Goal: Entertainment & Leisure: Consume media (video, audio)

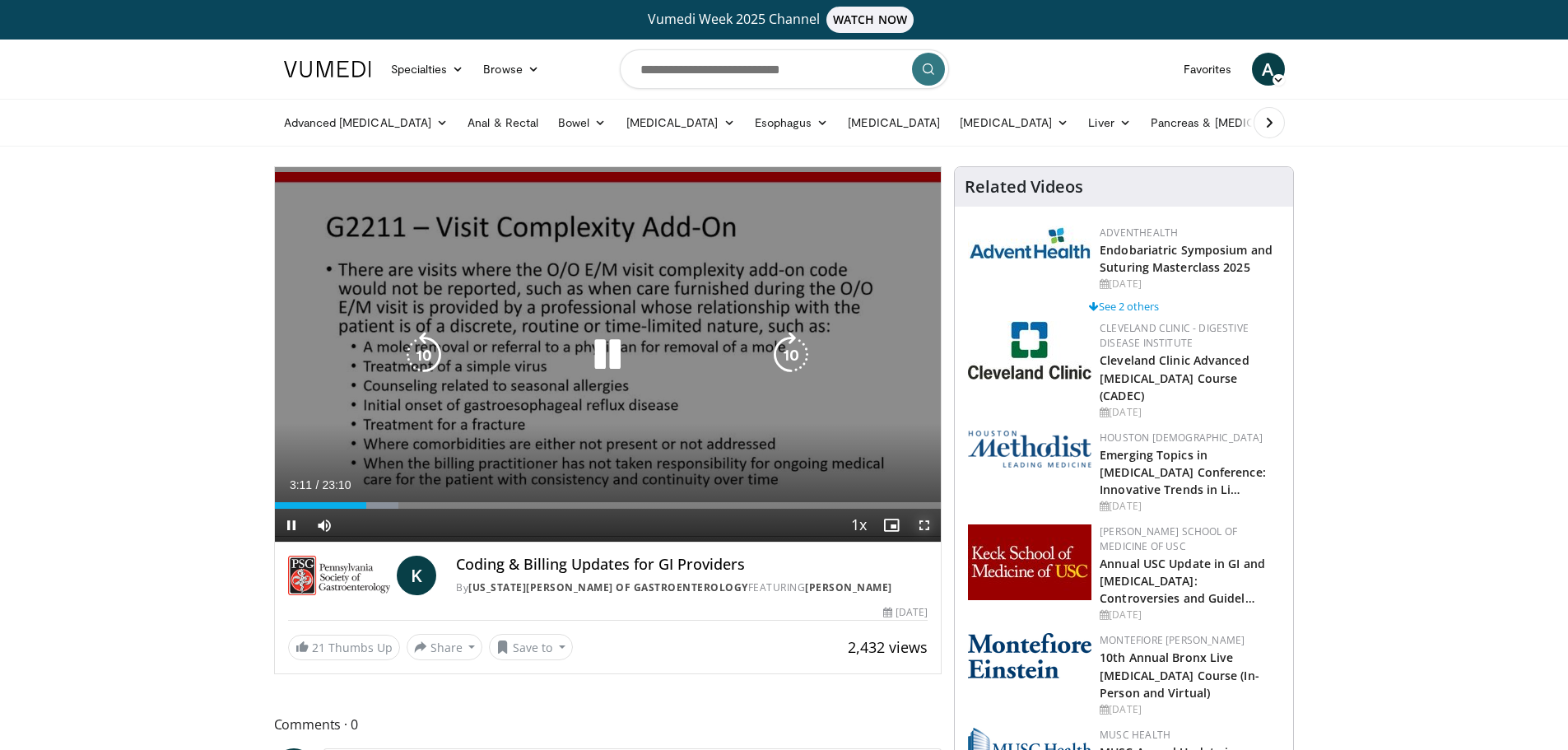
drag, startPoint x: 920, startPoint y: 529, endPoint x: 922, endPoint y: 629, distance: 100.0
click at [776, 529] on span "Video Player" at bounding box center [925, 525] width 33 height 33
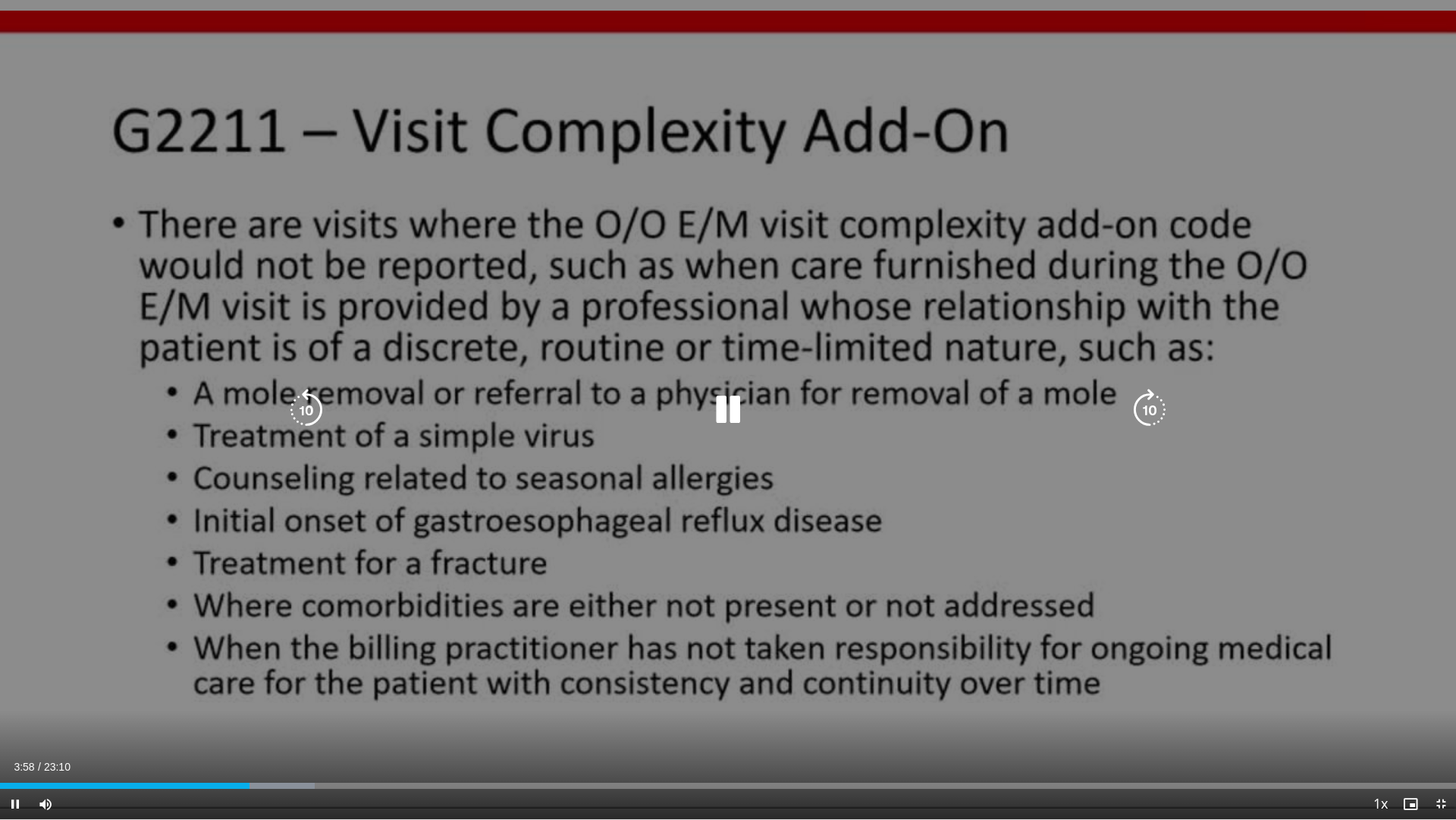
click at [715, 59] on div "10 seconds Tap to unmute" at bounding box center [728, 409] width 1456 height 819
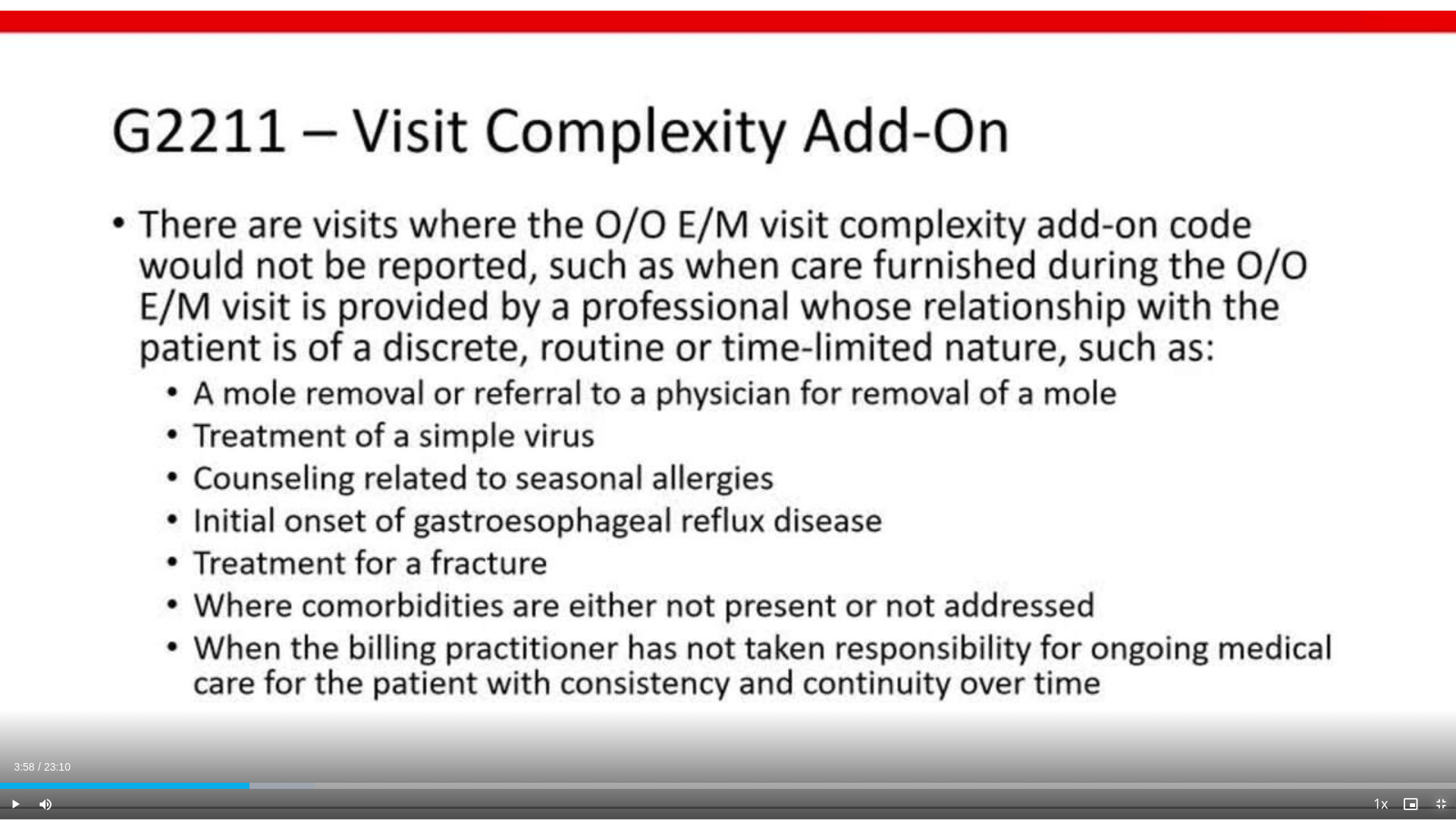
click at [715, 591] on span "Video Player" at bounding box center [1442, 804] width 31 height 31
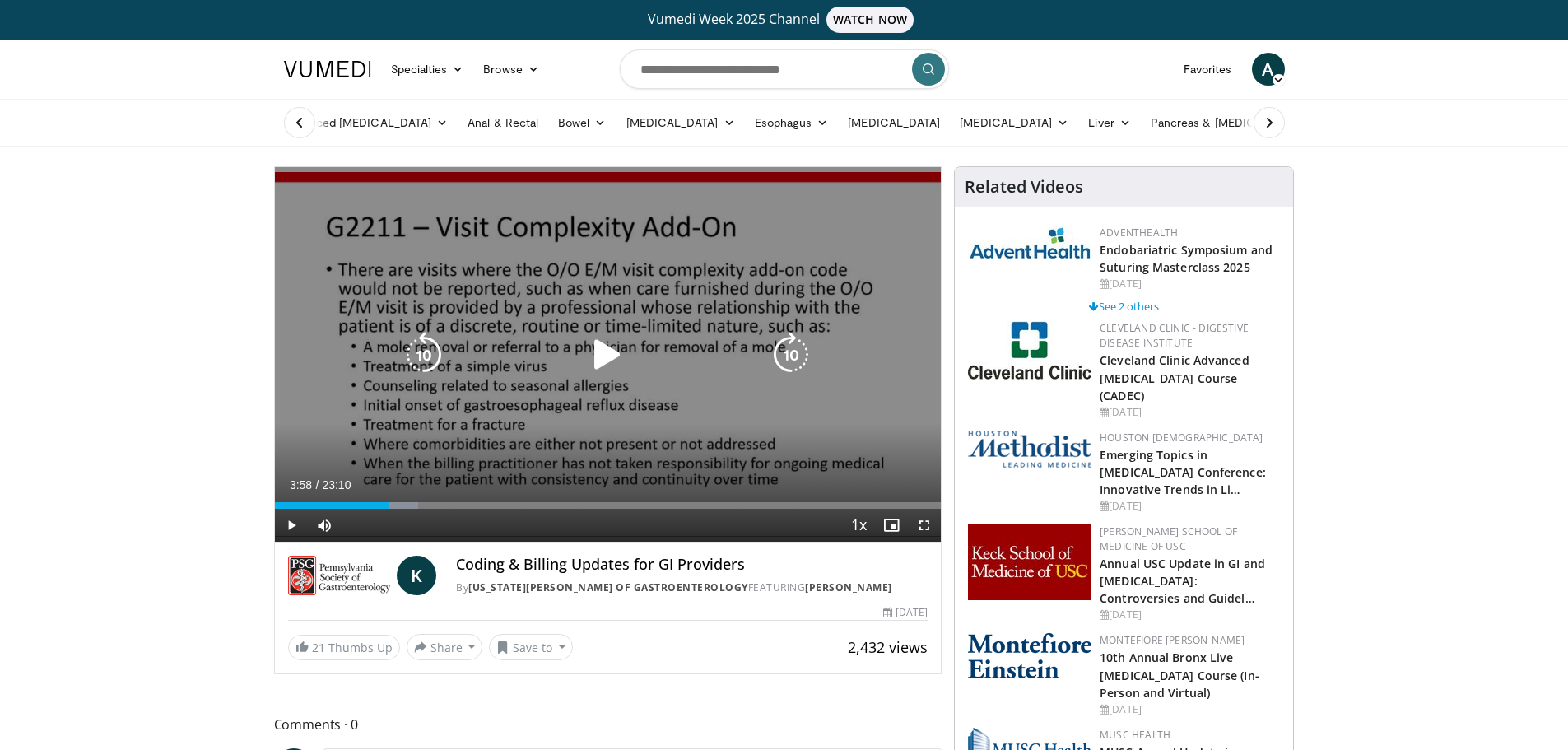
click at [613, 354] on icon "Video Player" at bounding box center [607, 355] width 46 height 46
click at [624, 347] on icon "Video Player" at bounding box center [607, 355] width 46 height 46
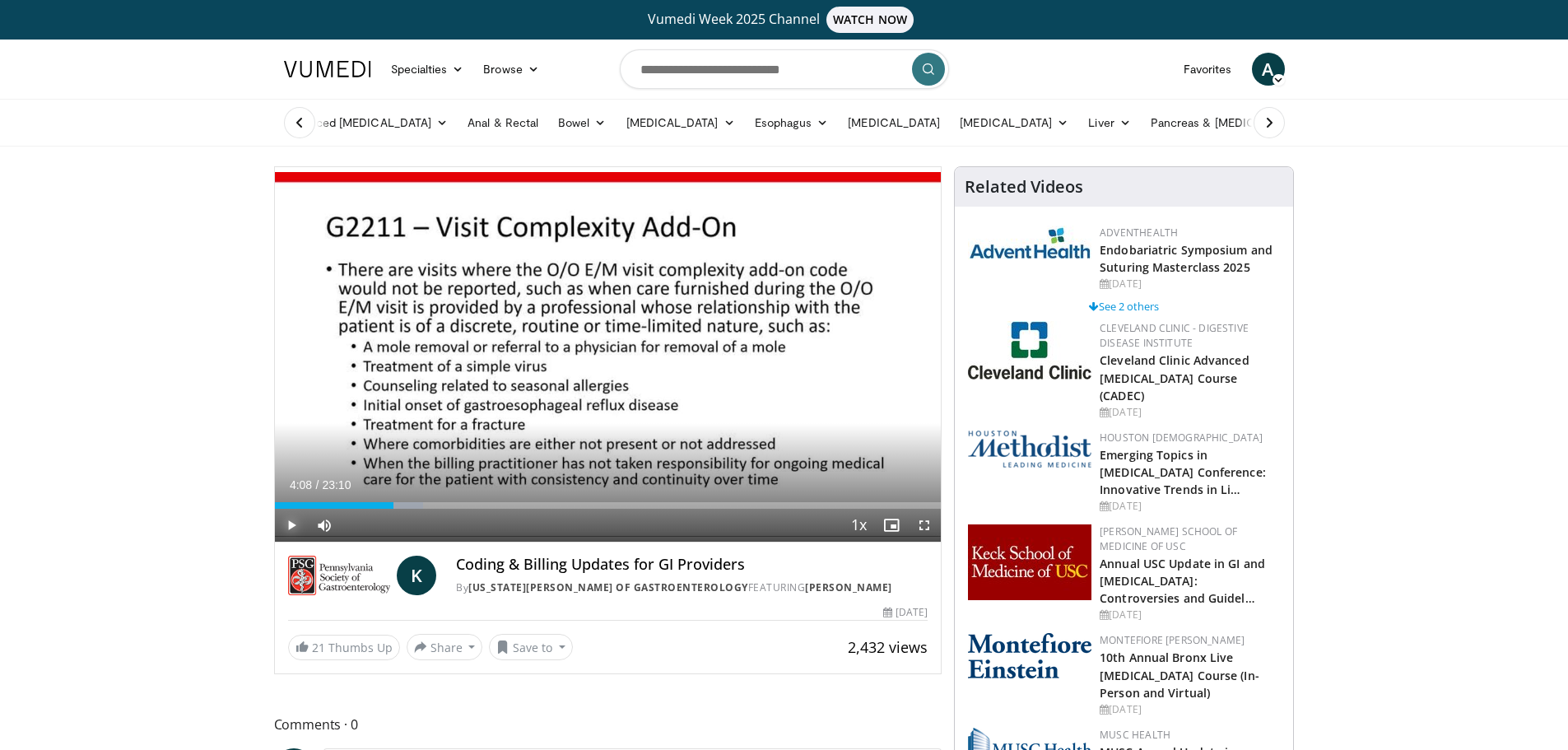
click at [288, 525] on span "Video Player" at bounding box center [291, 525] width 33 height 33
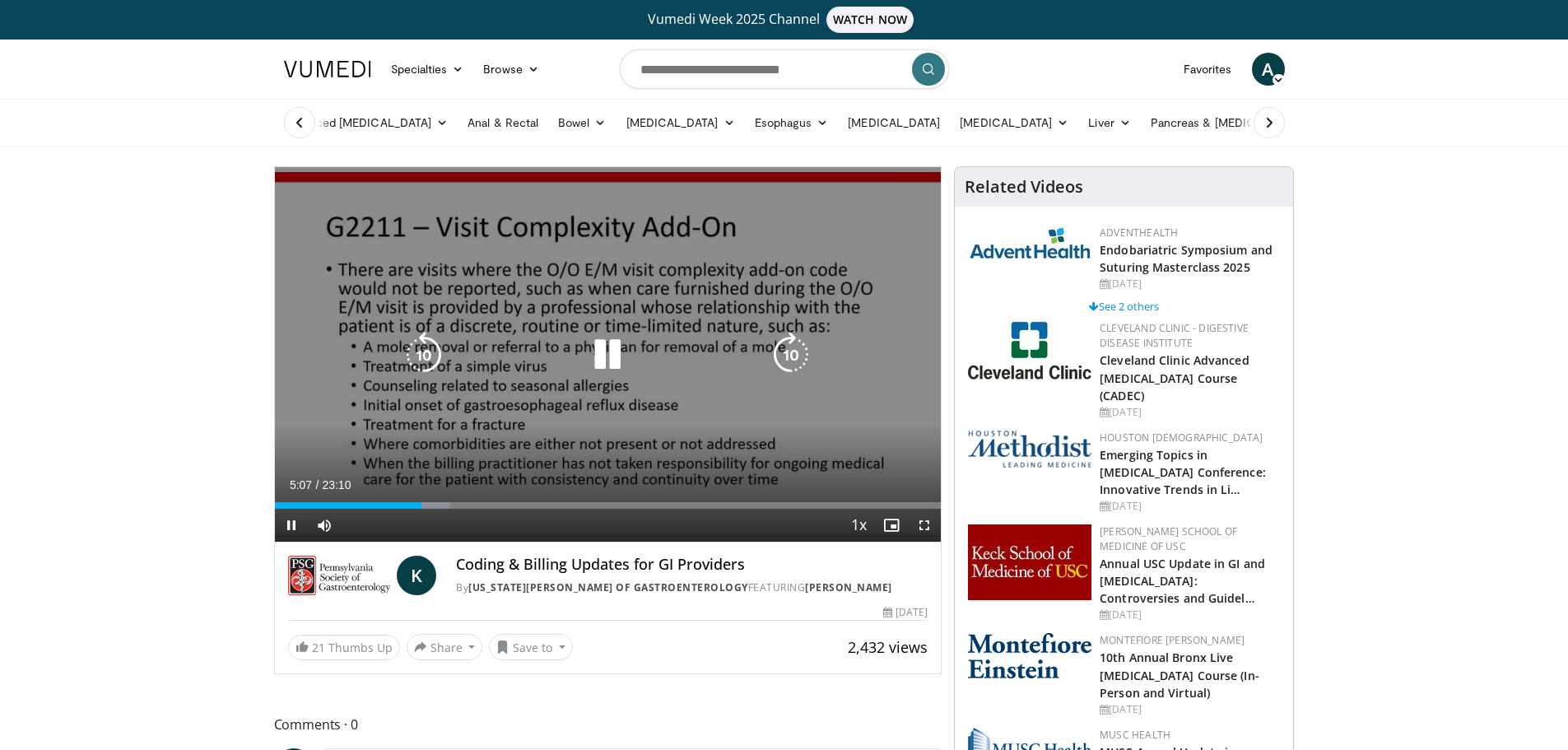
click at [601, 353] on icon "Video Player" at bounding box center [607, 355] width 46 height 46
click at [609, 346] on icon "Video Player" at bounding box center [607, 355] width 46 height 46
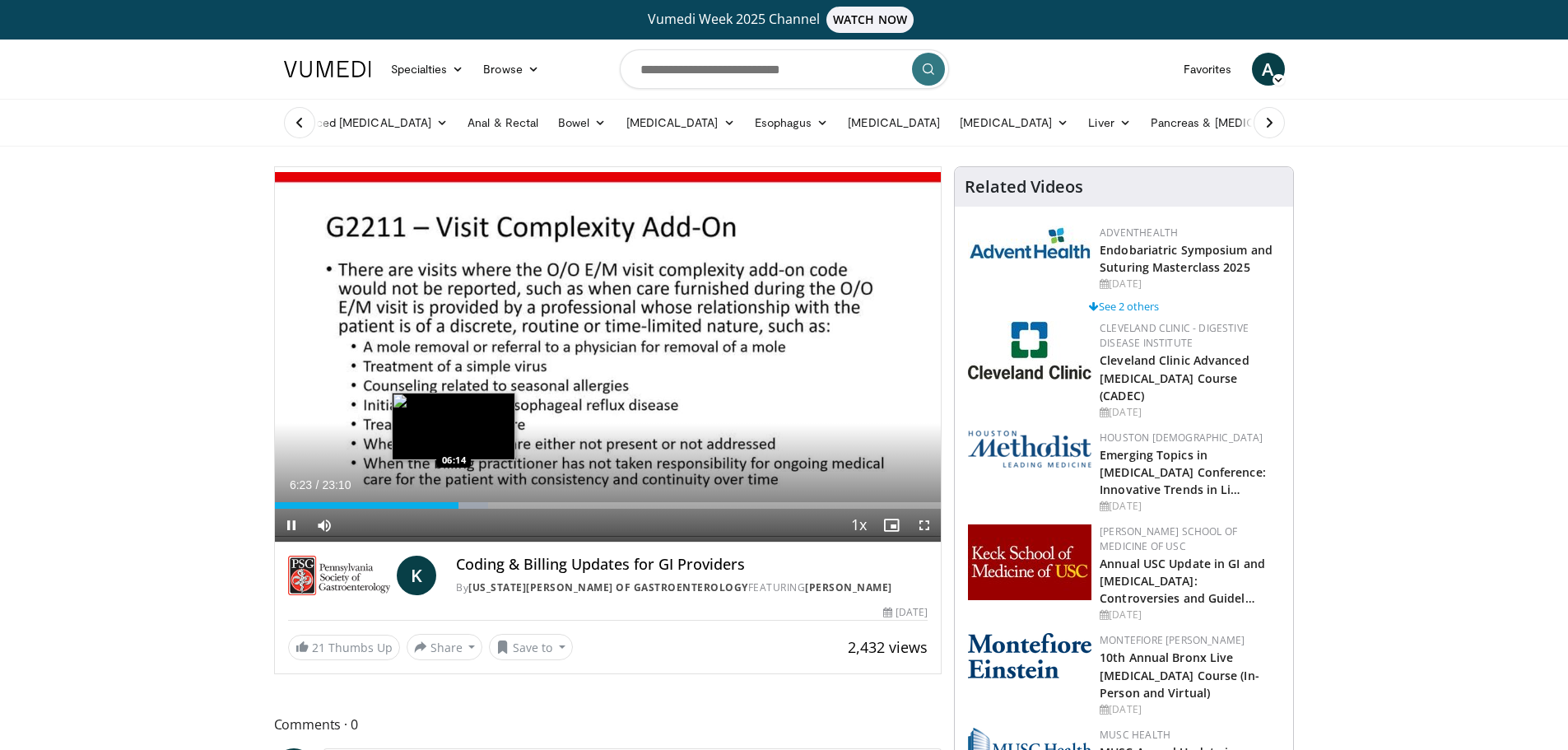
click at [454, 505] on div "Loaded : 32.09% 06:23 06:14" at bounding box center [607, 505] width 667 height 6
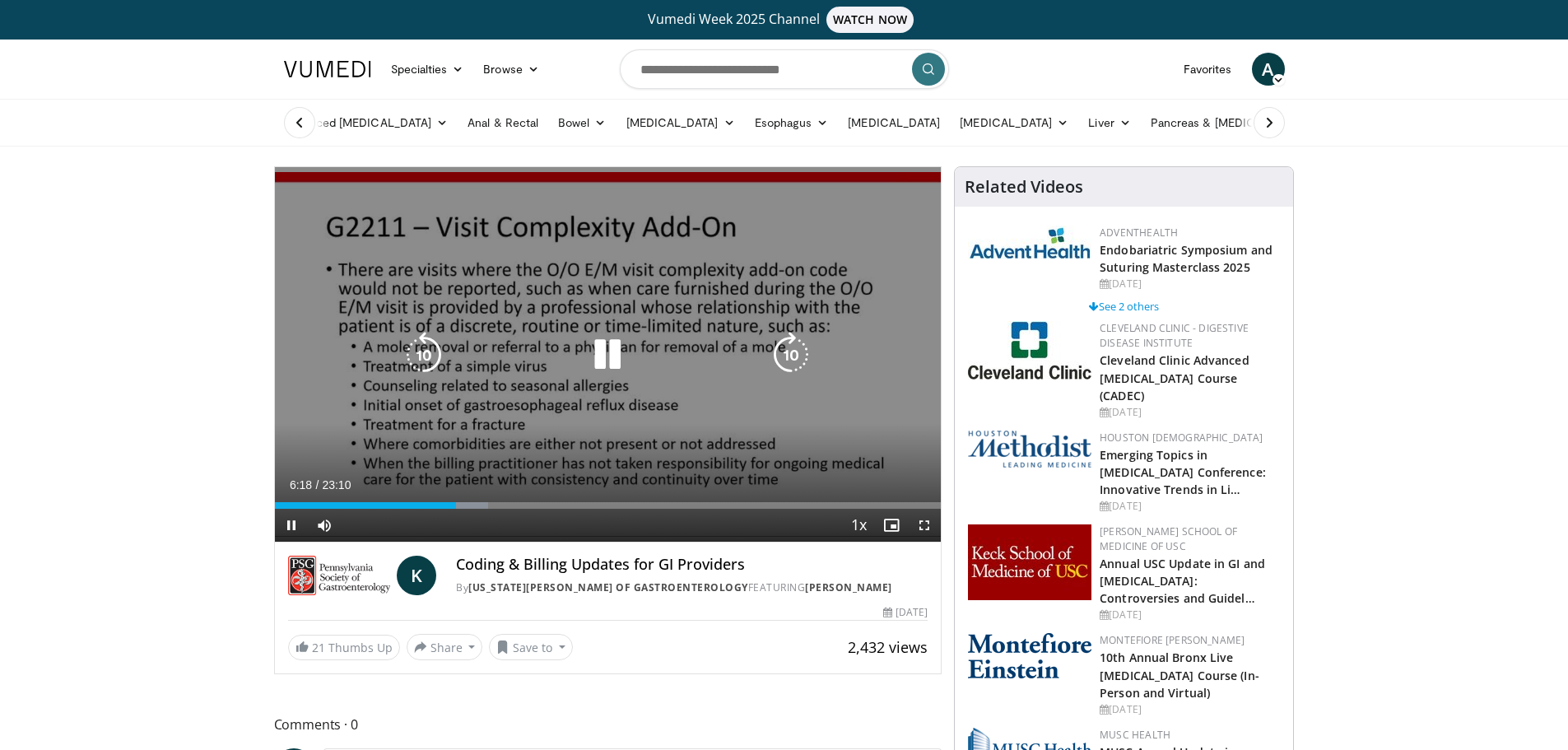
click at [412, 357] on icon "Video Player" at bounding box center [424, 355] width 46 height 46
click at [410, 361] on icon "Video Player" at bounding box center [424, 355] width 46 height 46
click at [776, 357] on icon "Video Player" at bounding box center [791, 355] width 46 height 46
click at [776, 351] on icon "Video Player" at bounding box center [791, 355] width 46 height 46
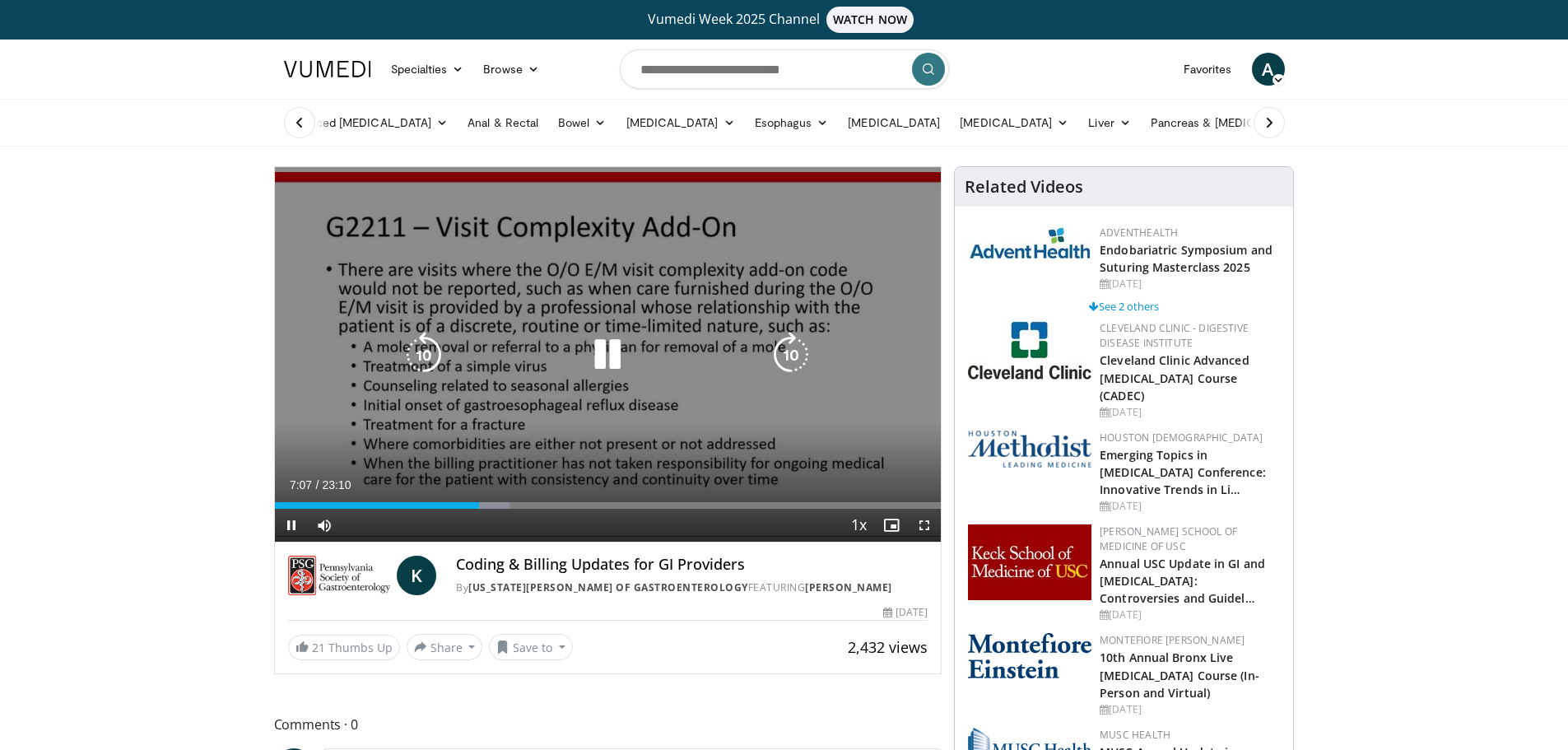
click at [776, 361] on icon "Video Player" at bounding box center [791, 355] width 46 height 46
click at [428, 362] on icon "Video Player" at bounding box center [424, 355] width 46 height 46
click at [606, 357] on icon "Video Player" at bounding box center [607, 355] width 46 height 46
